Goal: Information Seeking & Learning: Learn about a topic

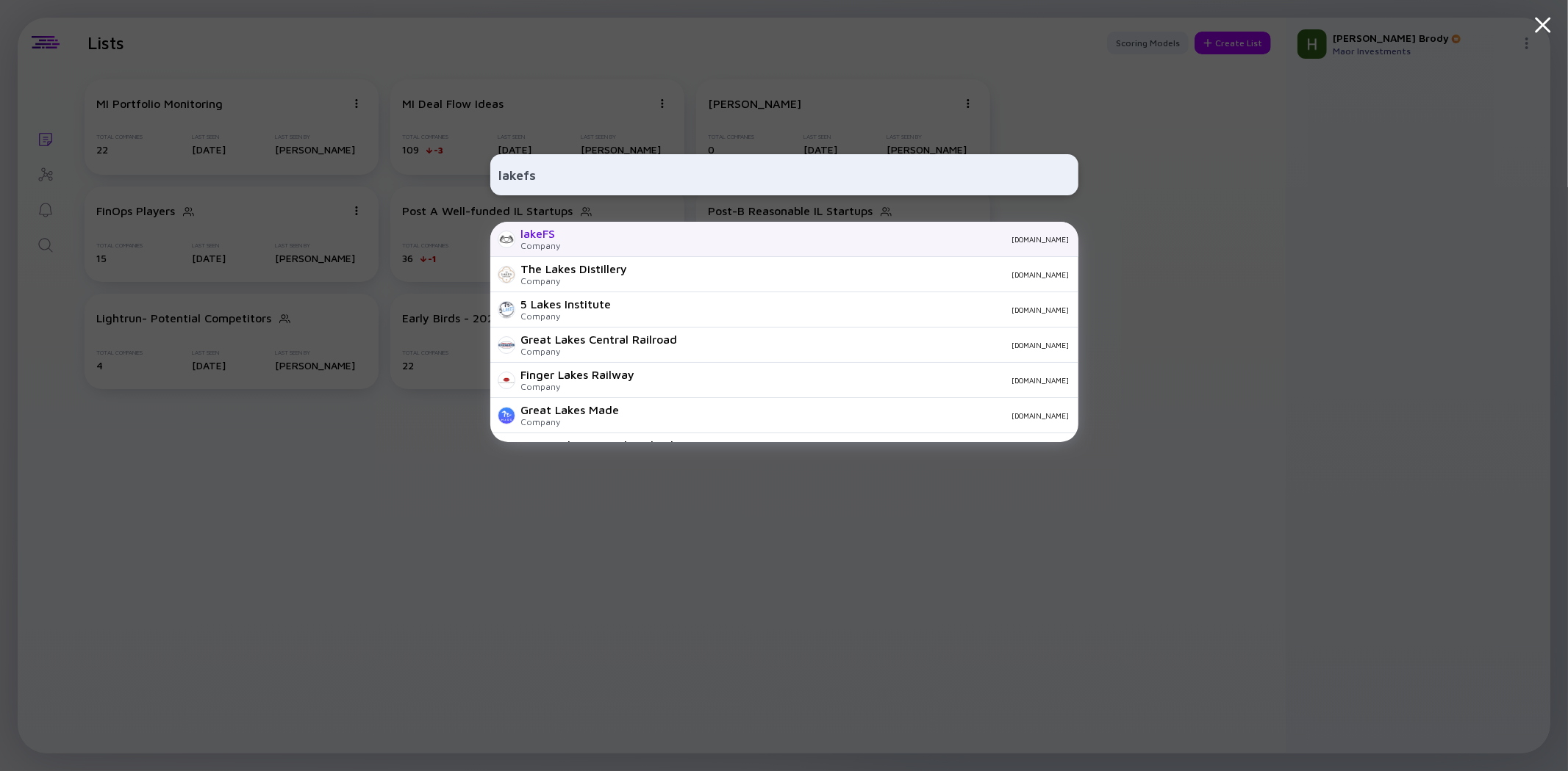
type input "lakefs"
click at [577, 233] on div "lakeFS Company [DOMAIN_NAME]" at bounding box center [784, 239] width 588 height 35
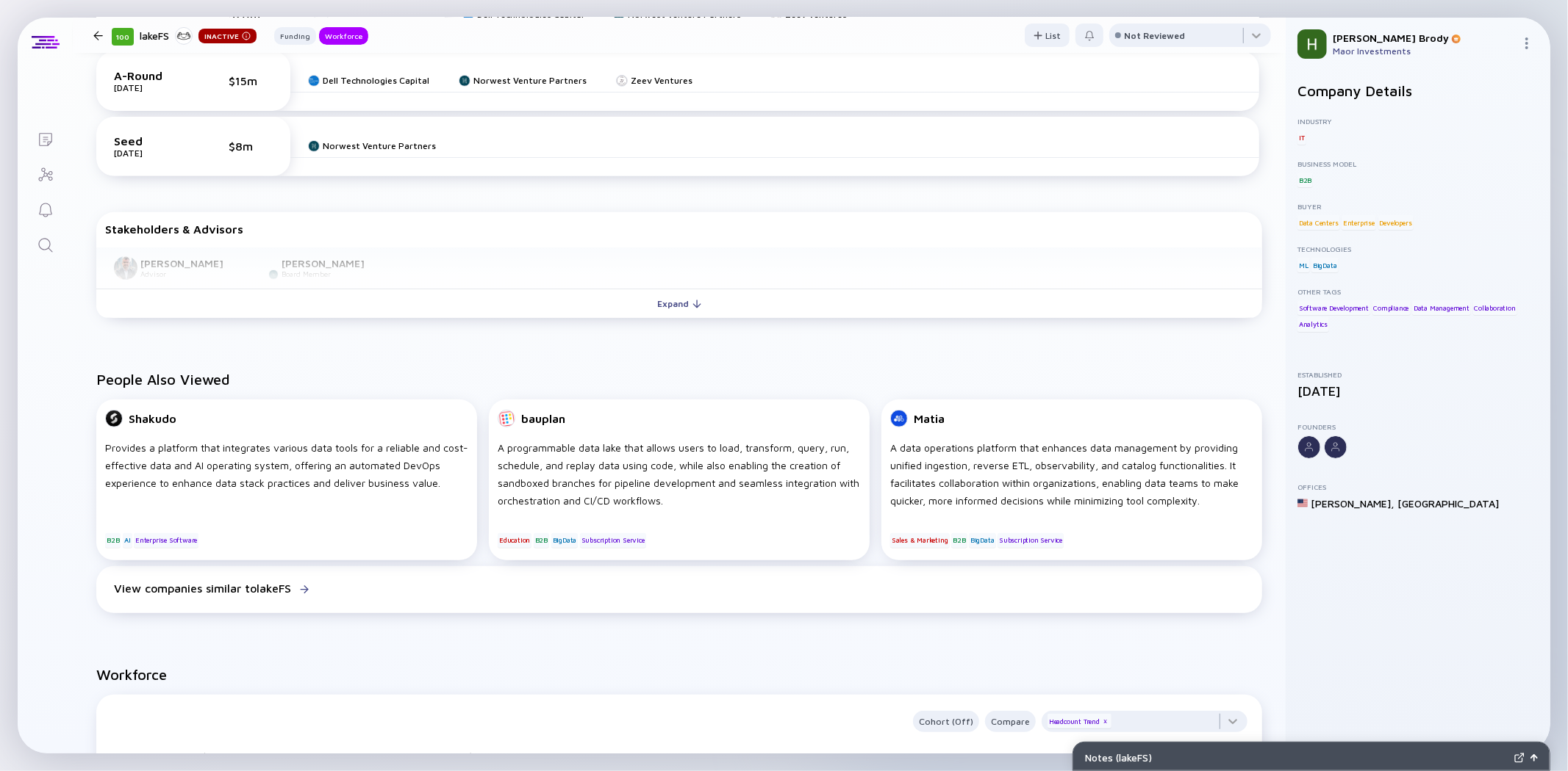
scroll to position [383, 0]
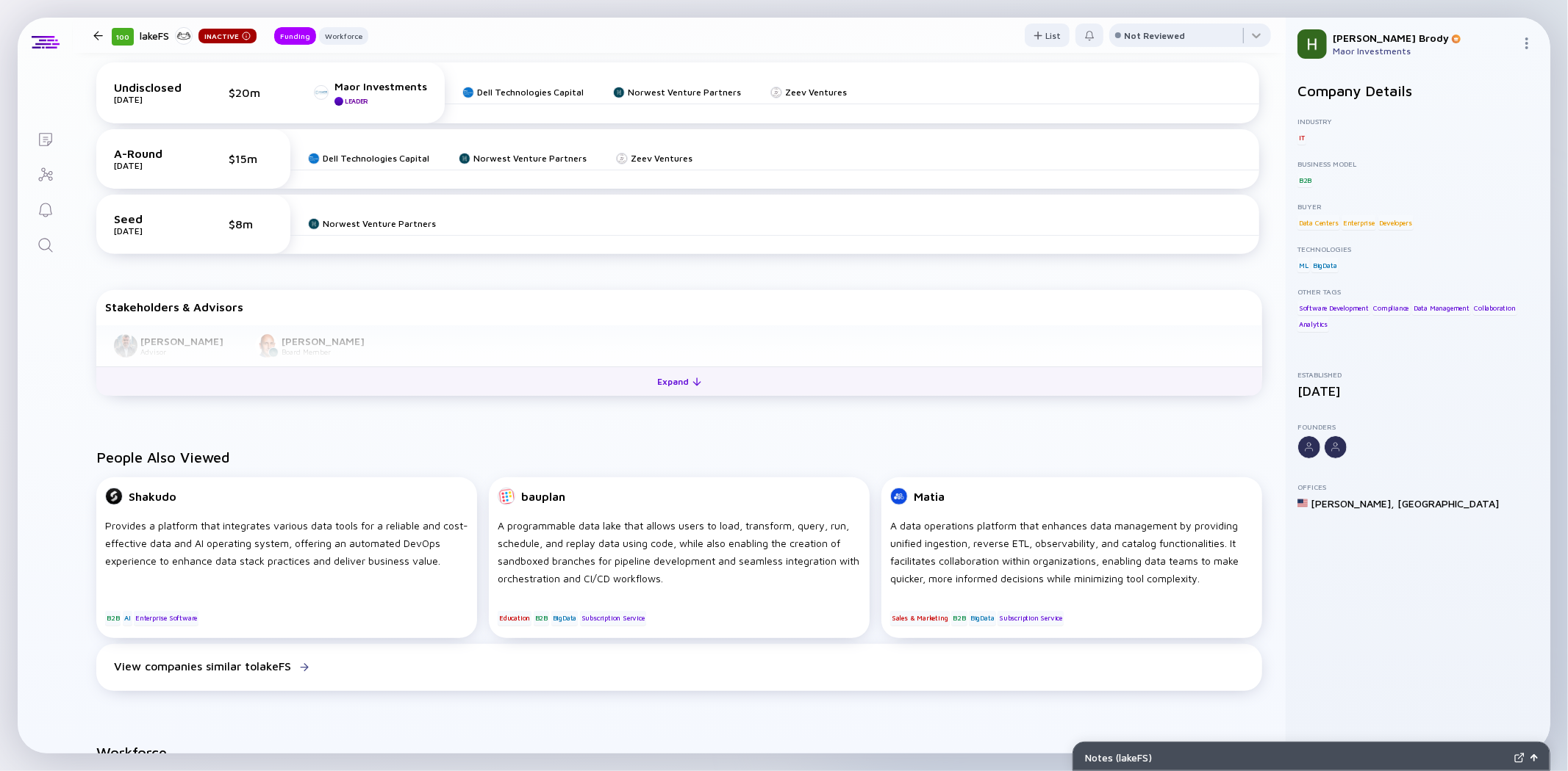
click at [622, 373] on button "Expand" at bounding box center [679, 381] width 1166 height 29
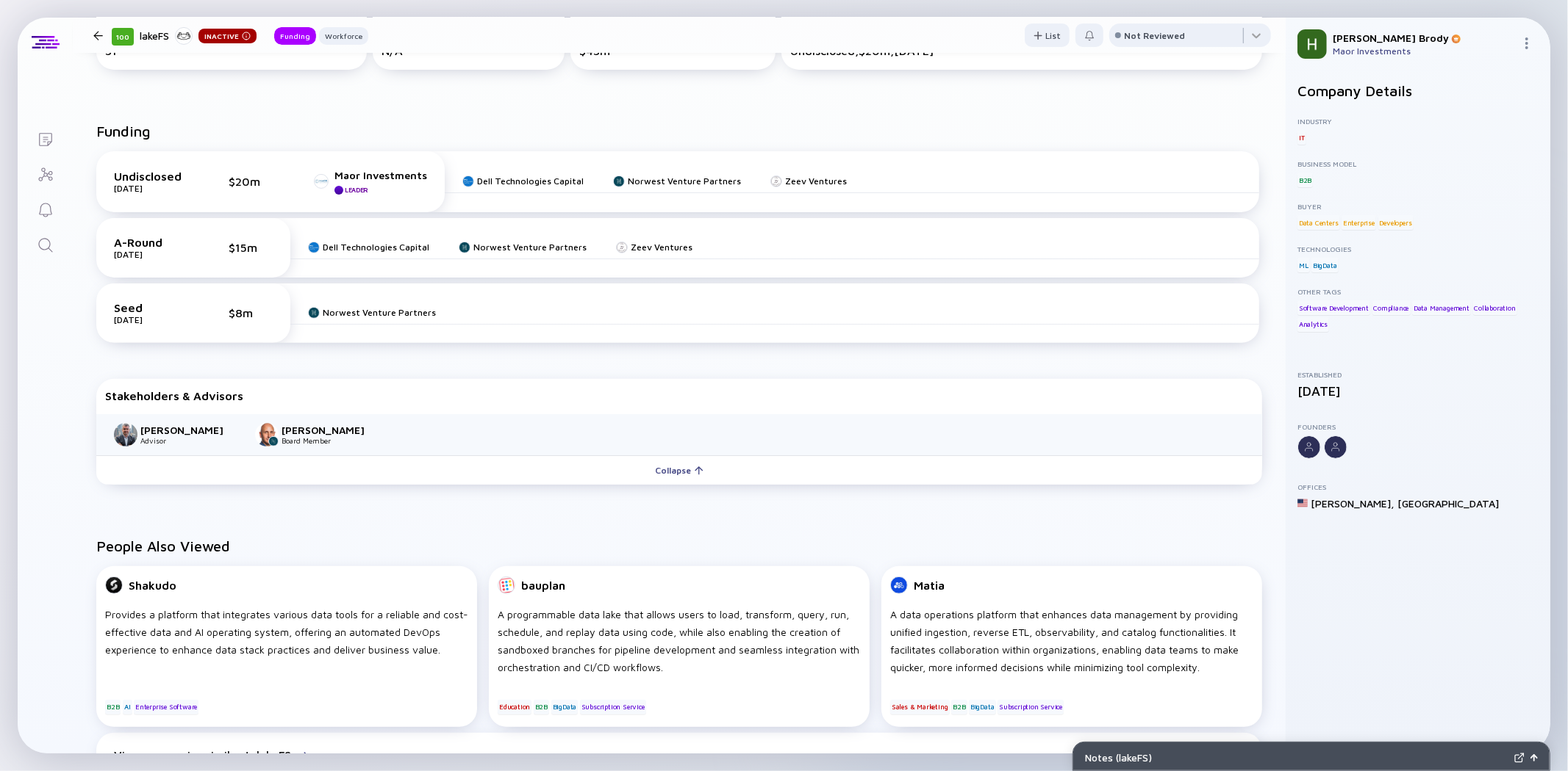
scroll to position [165, 0]
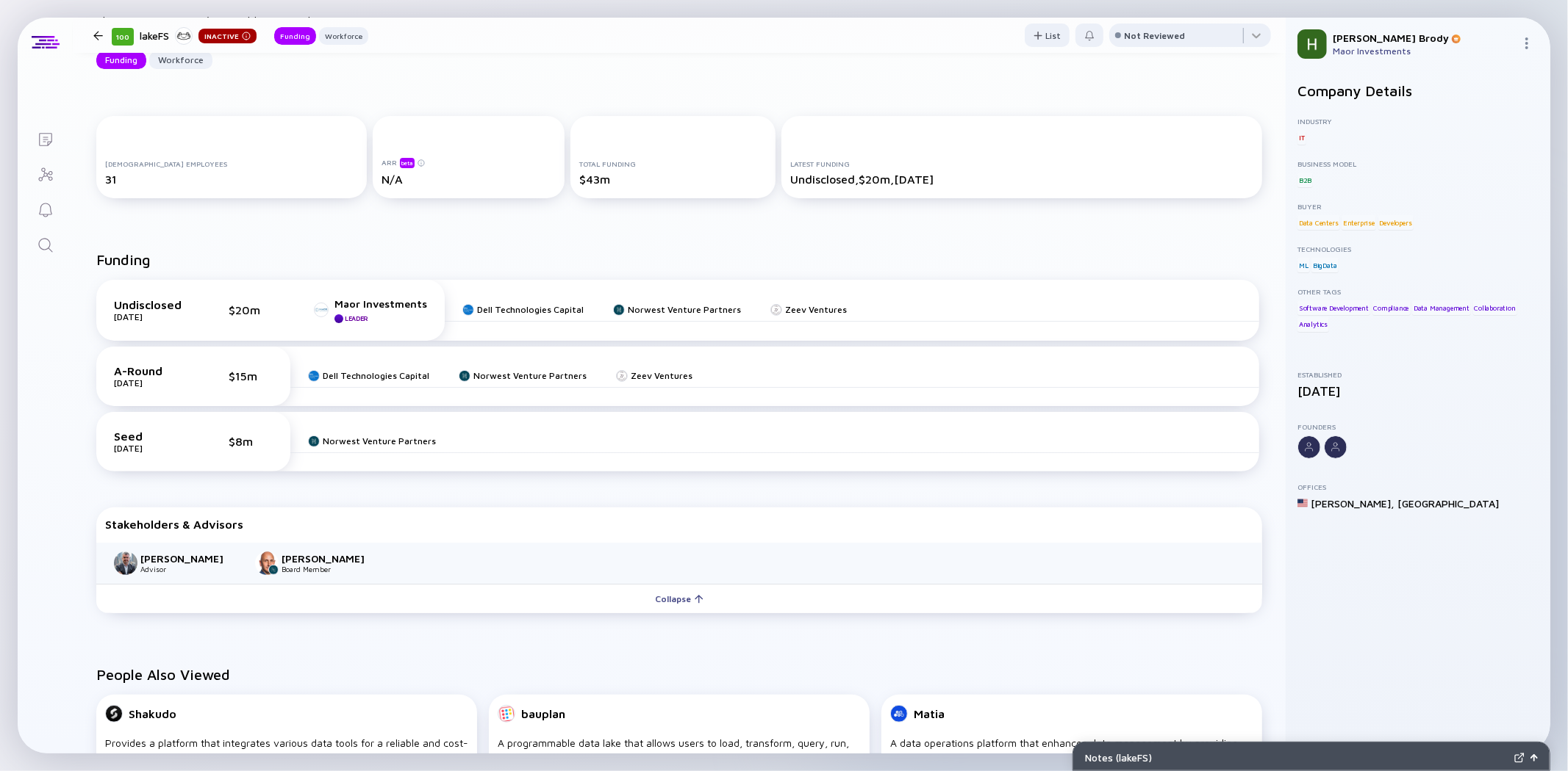
click at [248, 311] on div "$20m" at bounding box center [251, 310] width 44 height 13
drag, startPoint x: 240, startPoint y: 309, endPoint x: 219, endPoint y: 306, distance: 21.2
click at [219, 306] on div "Undisclosed [DATE] $20m Maor Investments Leader" at bounding box center [270, 310] width 313 height 26
click at [242, 313] on div "$20m" at bounding box center [251, 310] width 44 height 13
click at [169, 303] on div "Undisclosed [DATE] $20m Maor Investments Leader" at bounding box center [270, 310] width 313 height 26
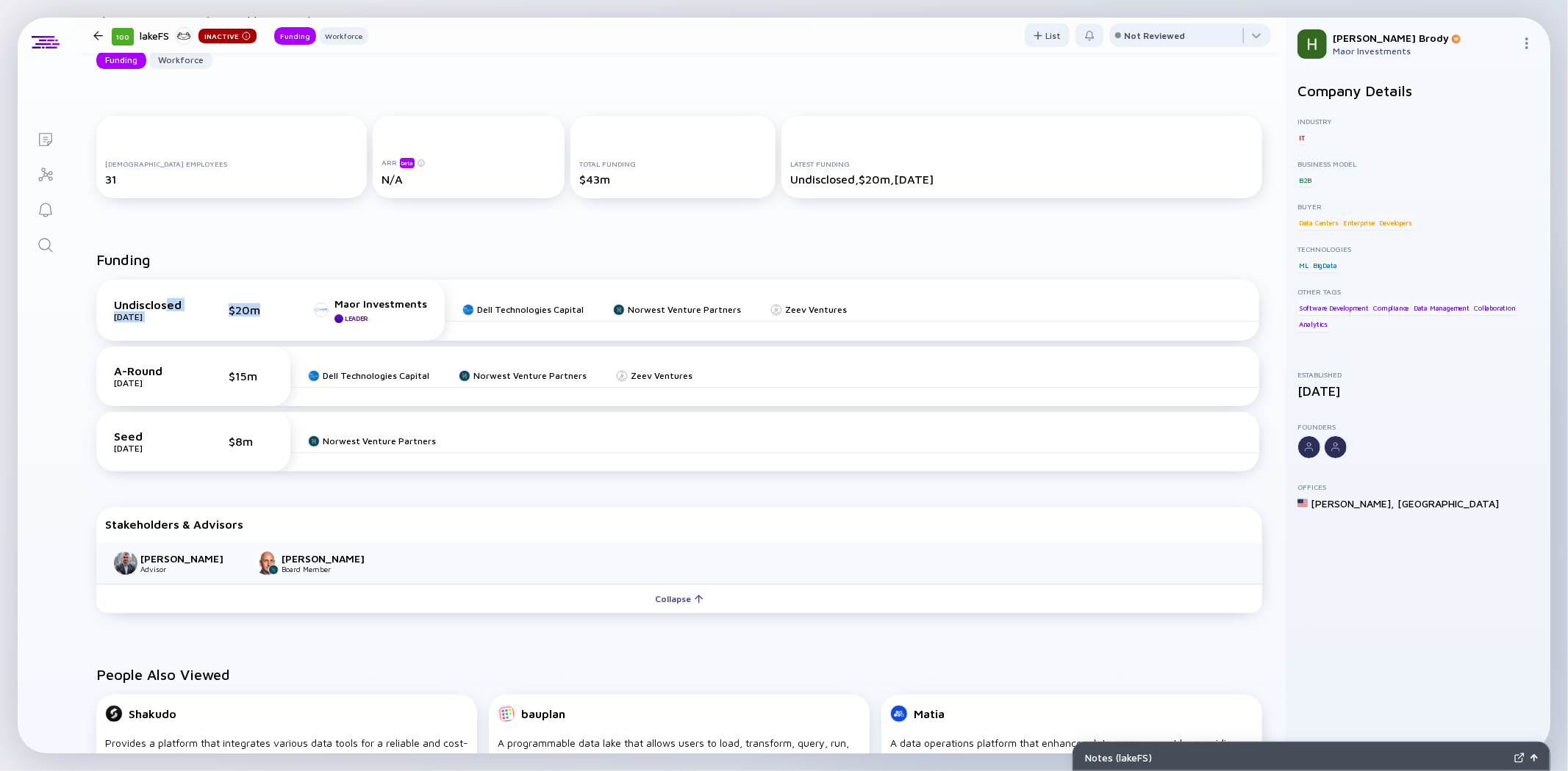
click at [244, 305] on div "$20m" at bounding box center [251, 310] width 44 height 13
drag, startPoint x: 245, startPoint y: 306, endPoint x: 213, endPoint y: 309, distance: 32.1
click at [213, 309] on div "Undisclosed [DATE] $20m Maor Investments Leader" at bounding box center [270, 310] width 313 height 26
click at [237, 311] on div "$20m" at bounding box center [251, 310] width 44 height 13
drag, startPoint x: 241, startPoint y: 309, endPoint x: 287, endPoint y: 309, distance: 46.0
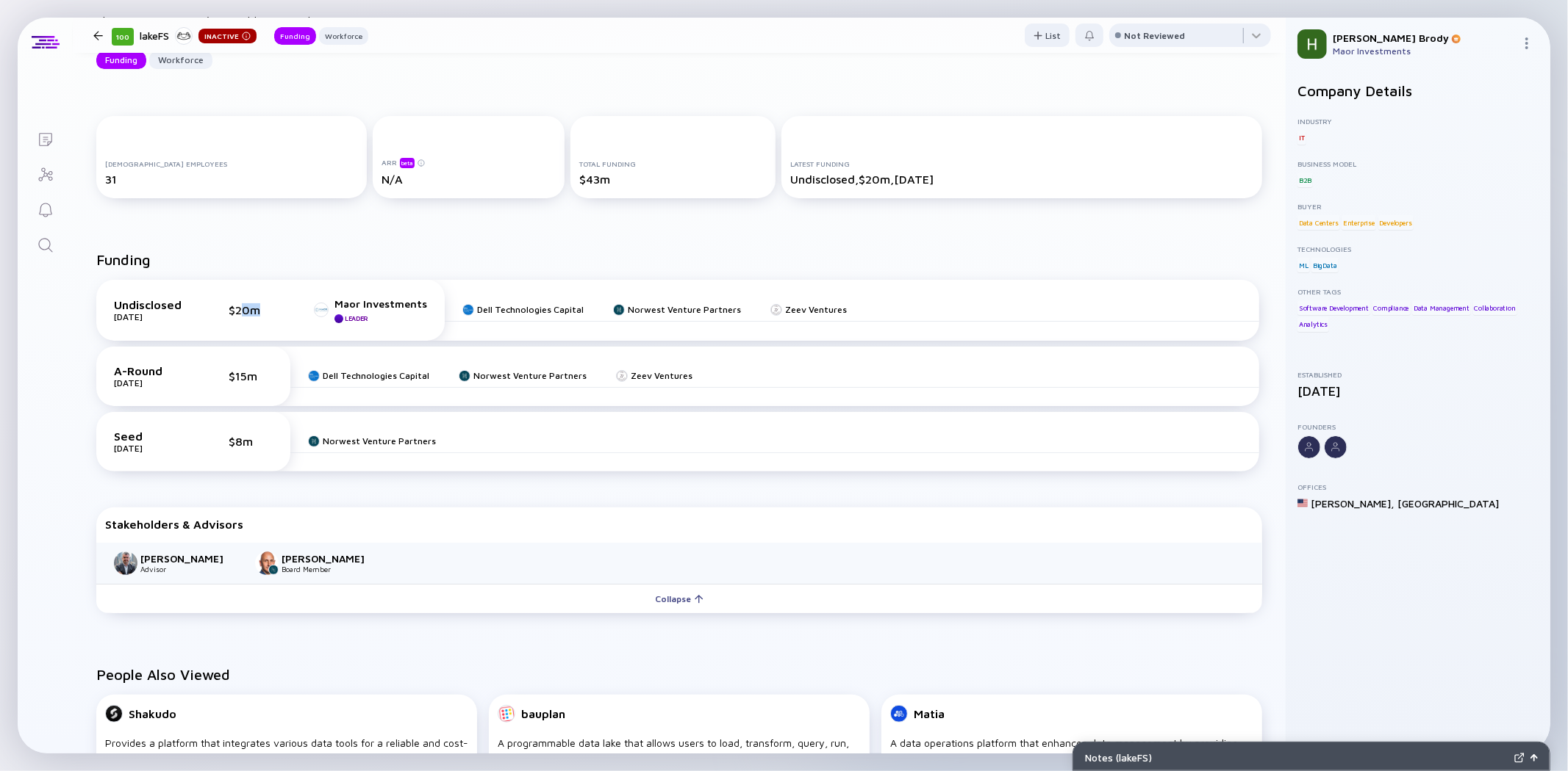
click at [287, 309] on div "Undisclosed [DATE] $20m Maor Investments Leader" at bounding box center [270, 310] width 313 height 26
click at [285, 309] on div "Undisclosed [DATE] $20m Maor Investments Leader" at bounding box center [270, 310] width 313 height 26
